Goal: Register for event/course

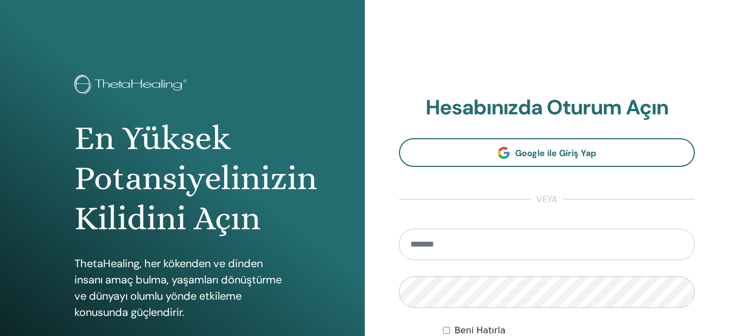
type input "**********"
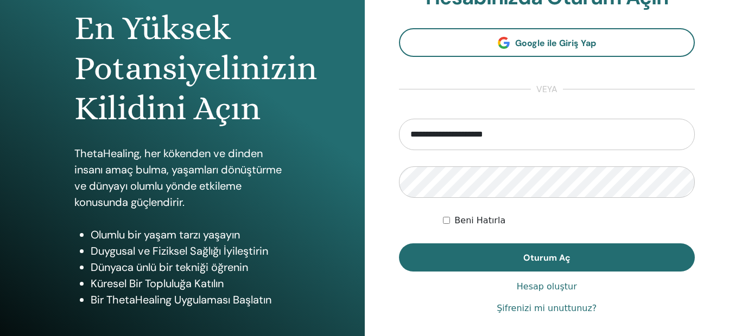
scroll to position [136, 0]
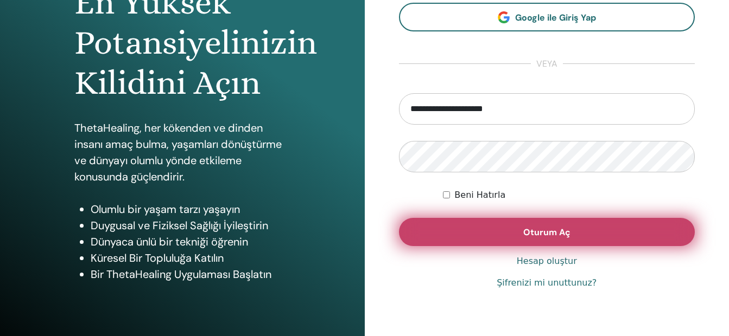
click at [624, 232] on button "Oturum Aç" at bounding box center [547, 232] width 296 height 28
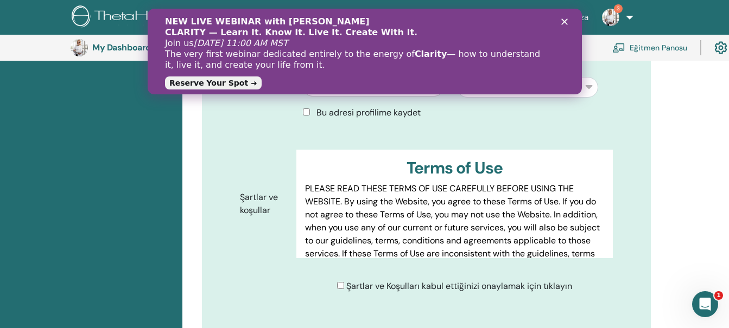
click at [563, 22] on icon "Kapat" at bounding box center [564, 21] width 7 height 7
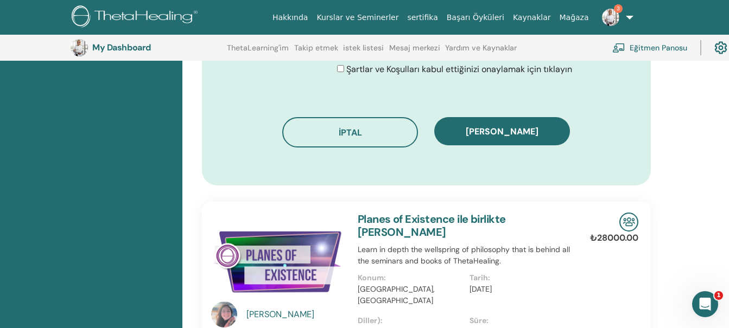
scroll to position [677, 0]
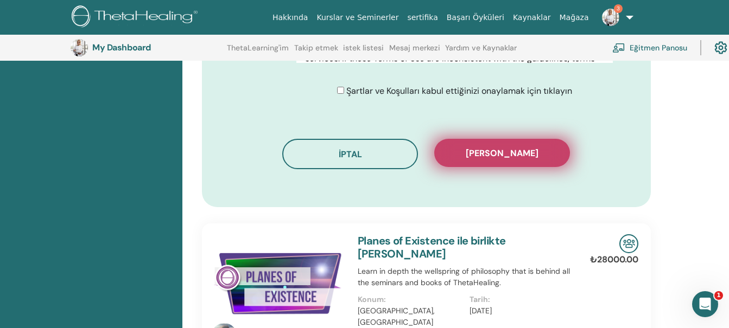
click at [524, 139] on button "Kaydı onayla" at bounding box center [502, 153] width 136 height 28
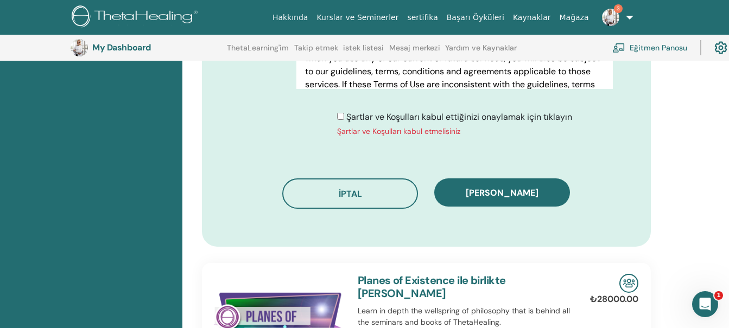
click at [340, 111] on div "Şartlar ve Koşulları kabul ettiğinizi onaylamak için tıklayın Şartlar ve Koşull…" at bounding box center [454, 124] width 235 height 27
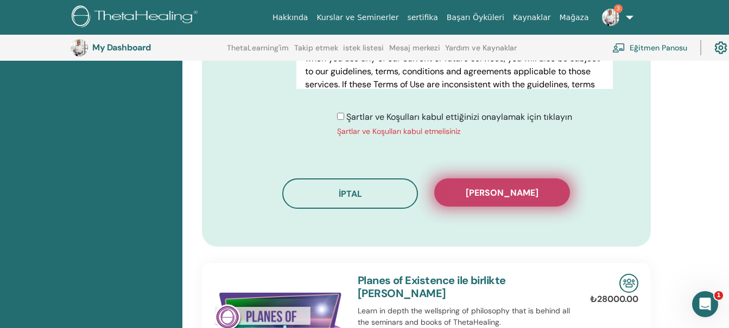
click at [472, 187] on span "Kaydı onayla" at bounding box center [502, 192] width 73 height 11
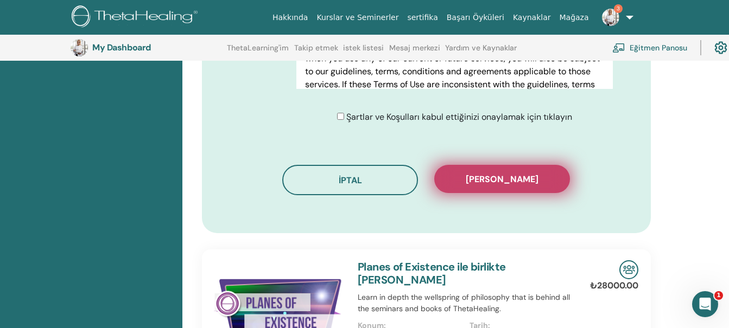
click at [524, 176] on button "Kaydı onayla" at bounding box center [502, 179] width 136 height 28
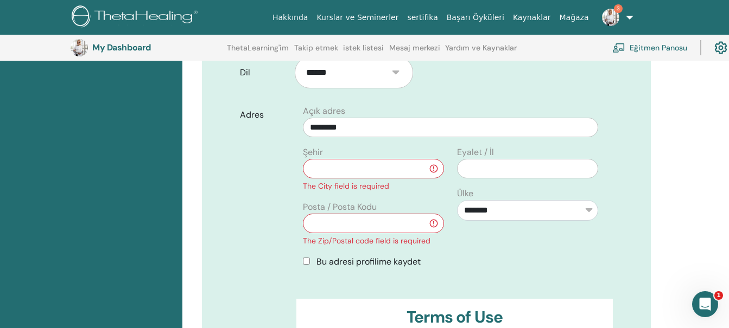
scroll to position [355, 0]
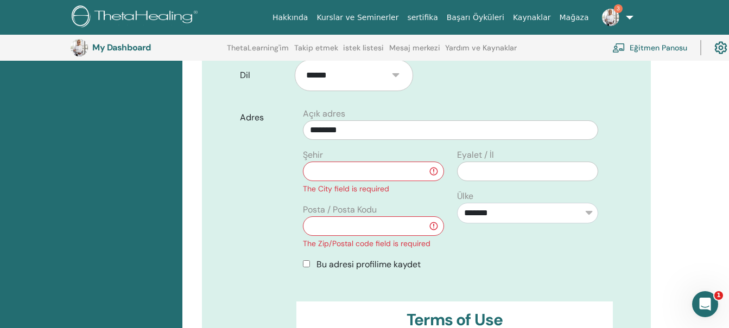
click at [362, 162] on input "text" at bounding box center [373, 172] width 141 height 20
type input "********"
click at [352, 217] on input "text" at bounding box center [373, 227] width 141 height 20
type input "*****"
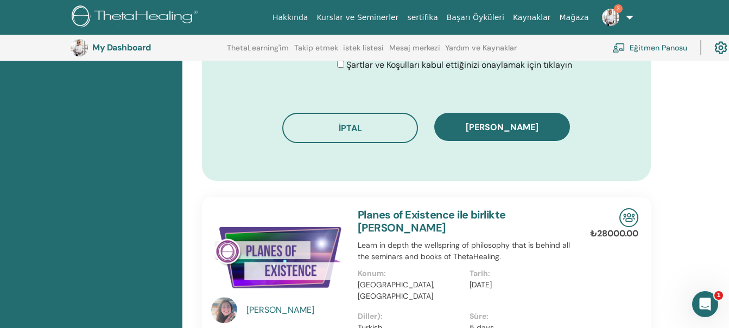
scroll to position [748, 0]
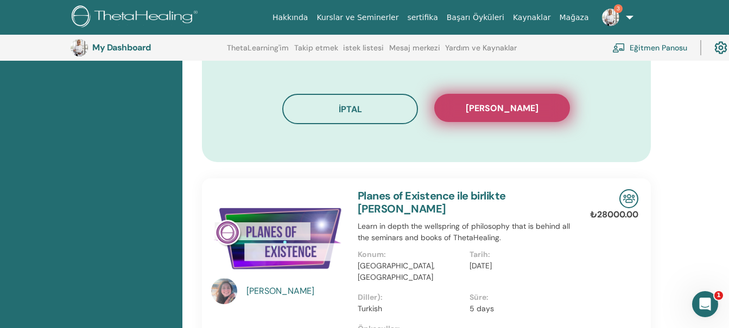
click at [507, 103] on span "Kaydı onayla" at bounding box center [502, 108] width 73 height 11
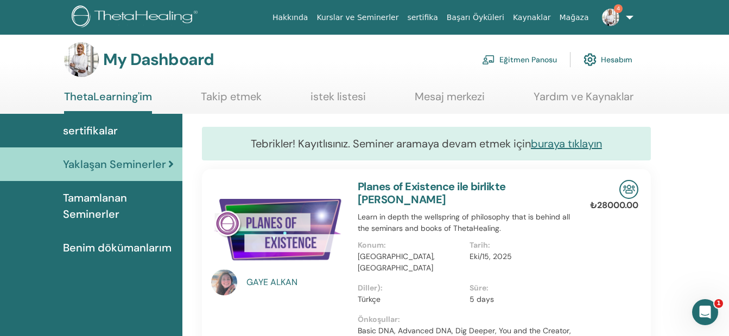
scroll to position [9, 0]
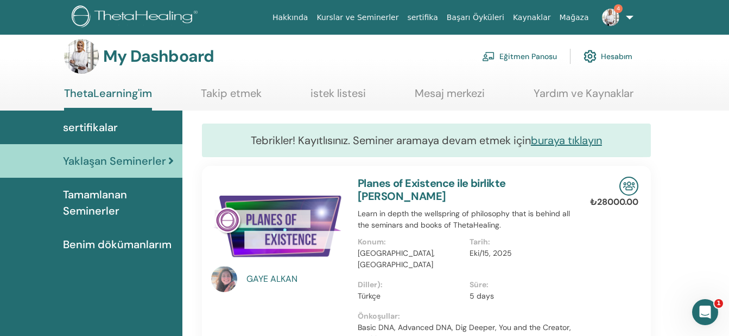
click at [263, 276] on div "GAYE ALKAN" at bounding box center [296, 279] width 100 height 13
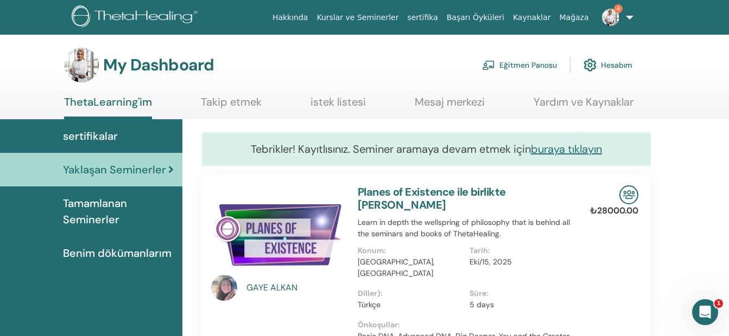
click at [255, 291] on div "GAYE ALKAN" at bounding box center [296, 288] width 100 height 13
click at [608, 21] on img at bounding box center [610, 17] width 17 height 17
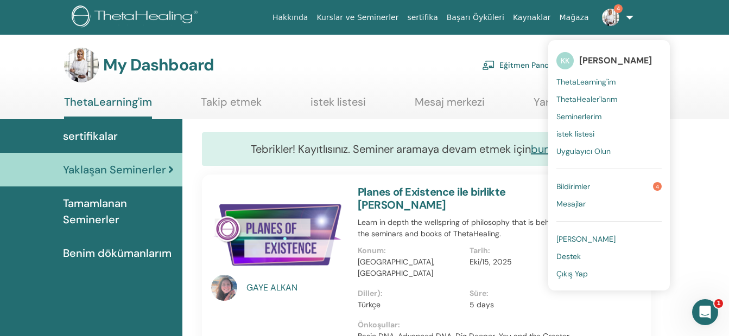
click at [662, 190] on link "Bildirimler 4" at bounding box center [608, 186] width 105 height 17
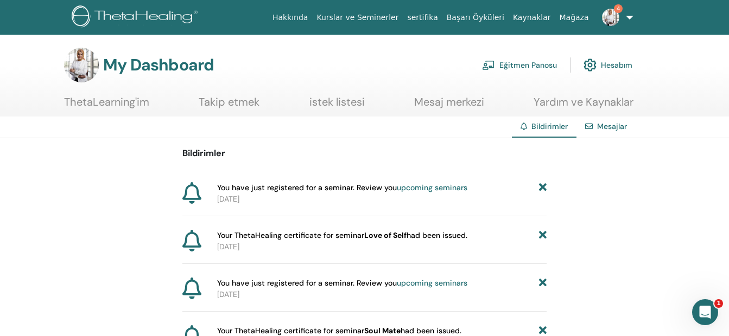
click at [524, 67] on link "Eğitmen Panosu" at bounding box center [519, 65] width 75 height 24
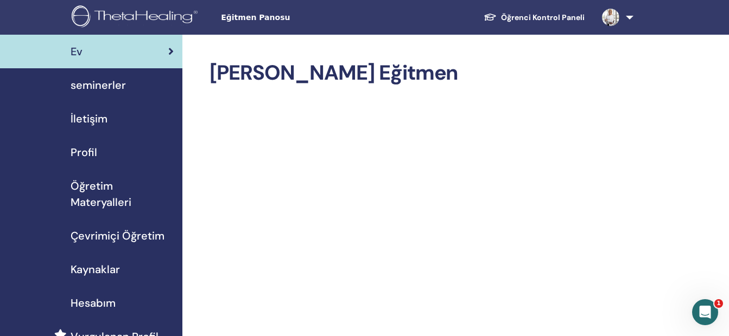
click at [85, 148] on span "Profil" at bounding box center [84, 152] width 27 height 16
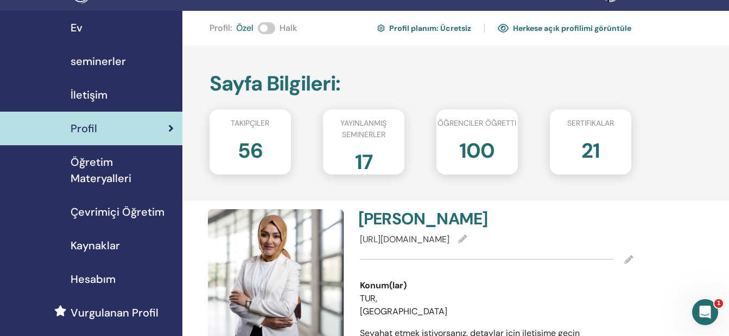
scroll to position [20, 0]
